Goal: Task Accomplishment & Management: Use online tool/utility

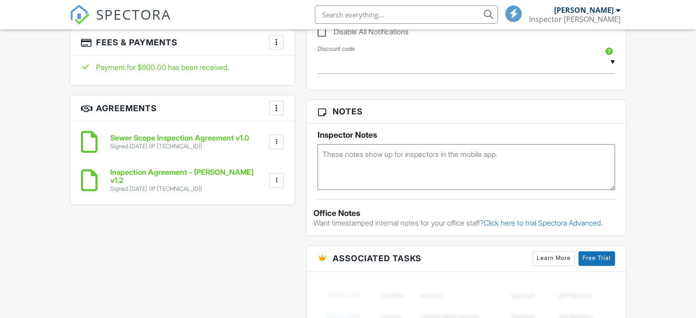
scroll to position [538, 0]
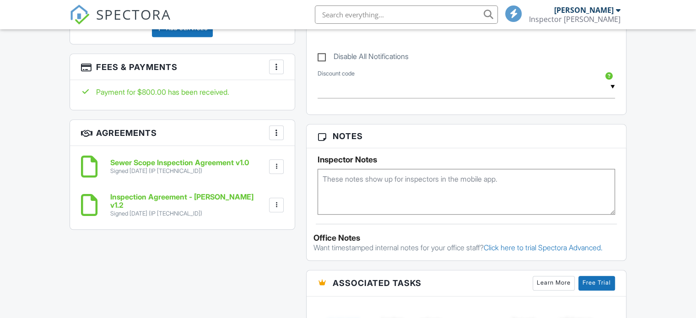
click at [278, 168] on div at bounding box center [276, 166] width 9 height 9
click at [154, 162] on h6 "Sewer Scope Inspection Agreement v1.0" at bounding box center [179, 163] width 139 height 8
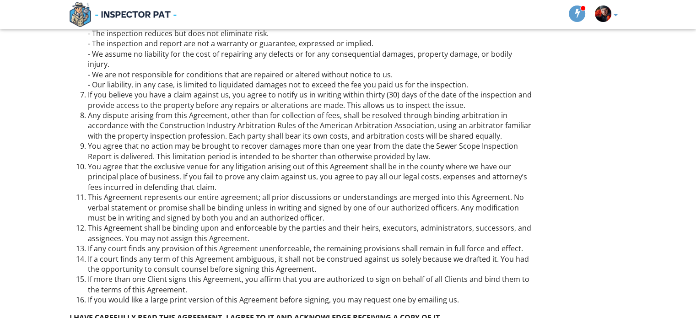
scroll to position [432, 0]
